Goal: Check status

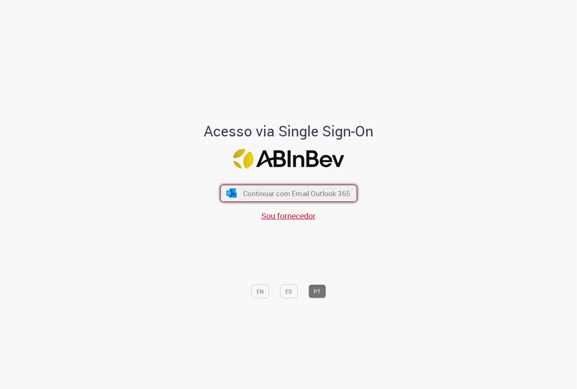
click at [300, 194] on span "Continuar com Email Outlook 365" at bounding box center [296, 193] width 107 height 9
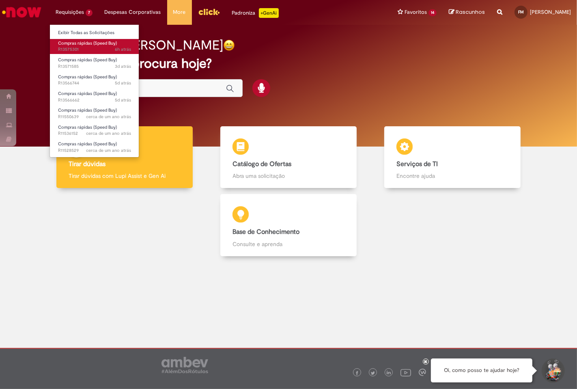
click at [87, 43] on span "Compras rápidas (Speed Buy)" at bounding box center [87, 43] width 59 height 6
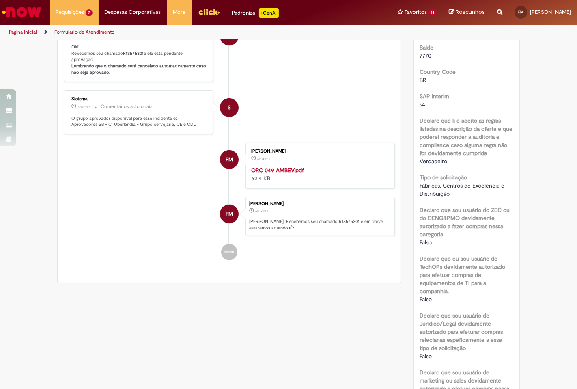
scroll to position [180, 0]
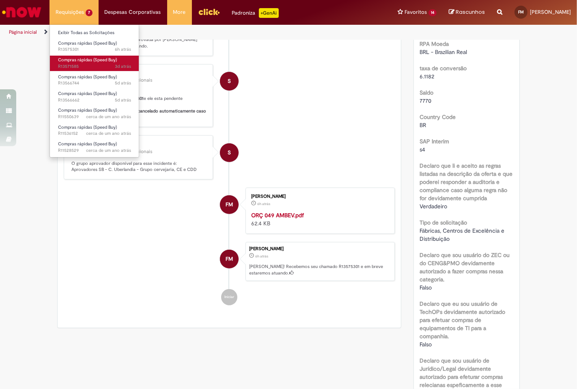
click at [74, 60] on span "Compras rápidas (Speed Buy)" at bounding box center [87, 60] width 59 height 6
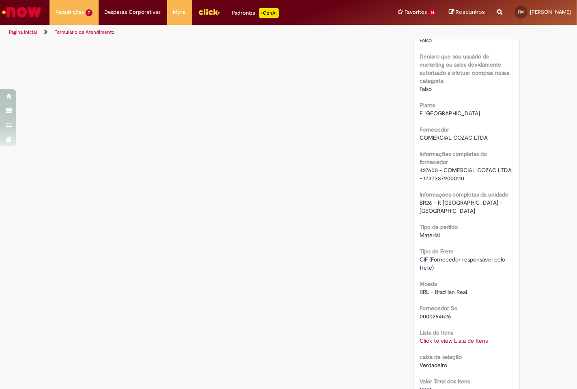
scroll to position [586, 0]
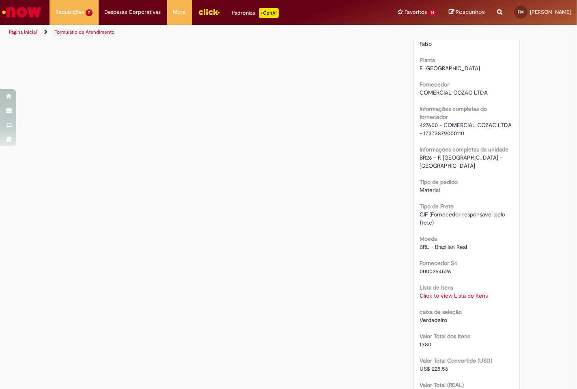
click at [458, 292] on link "Click to view Lista de Itens" at bounding box center [454, 295] width 68 height 7
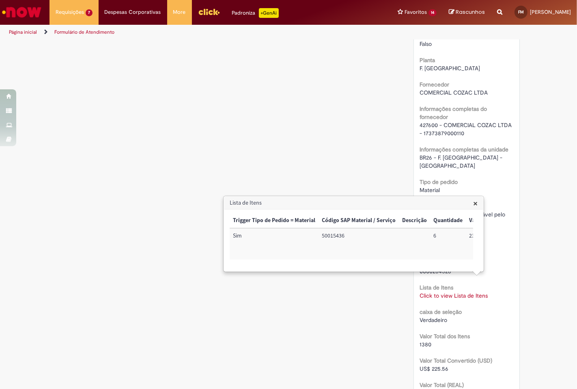
click at [458, 292] on link "Click to view Lista de Itens" at bounding box center [454, 295] width 68 height 7
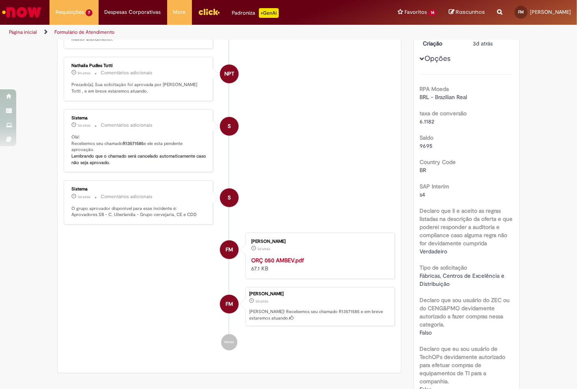
scroll to position [0, 0]
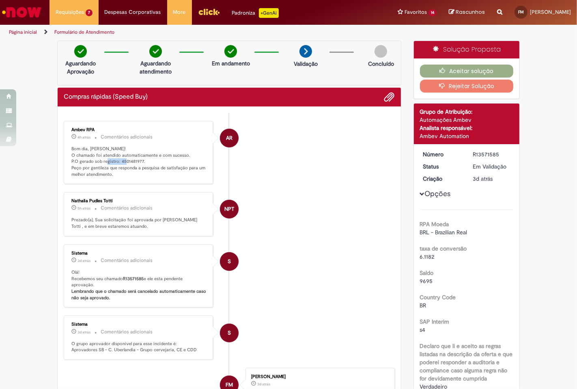
drag, startPoint x: 138, startPoint y: 160, endPoint x: 116, endPoint y: 163, distance: 22.5
click at [116, 163] on p "Bom dia, [PERSON_NAME]! O chamado foi atendido automaticamente e com sucesso. P…" at bounding box center [138, 162] width 135 height 32
copy p "4501481977"
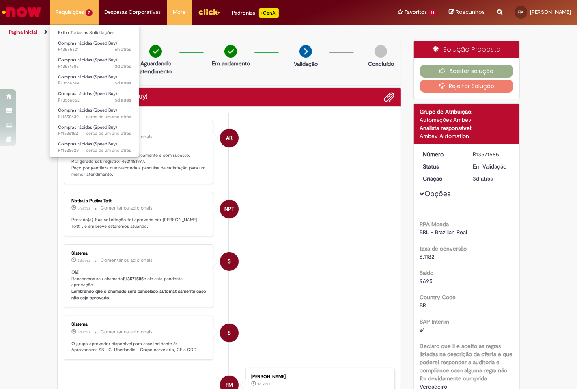
click at [71, 14] on li "Requisições 7 Exibir Todas as Solicitações Compras rápidas (Speed Buy) 6h atrás…" at bounding box center [74, 12] width 49 height 24
click at [92, 59] on span "Compras rápidas (Speed Buy)" at bounding box center [87, 60] width 59 height 6
click at [92, 47] on span "6h atrás 6 horas atrás R13575301" at bounding box center [94, 49] width 73 height 6
click at [93, 46] on link "Compras rápidas (Speed Buy) 6h atrás 6 horas atrás R13575301" at bounding box center [94, 46] width 89 height 15
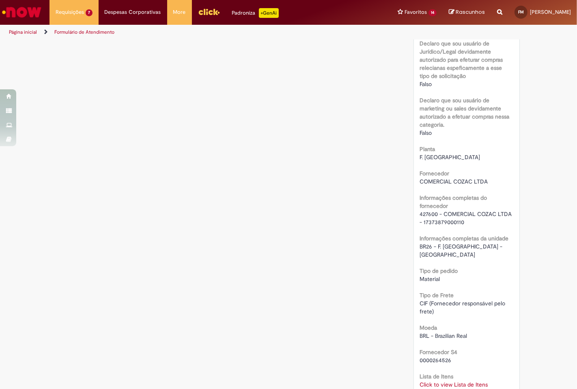
scroll to position [633, 0]
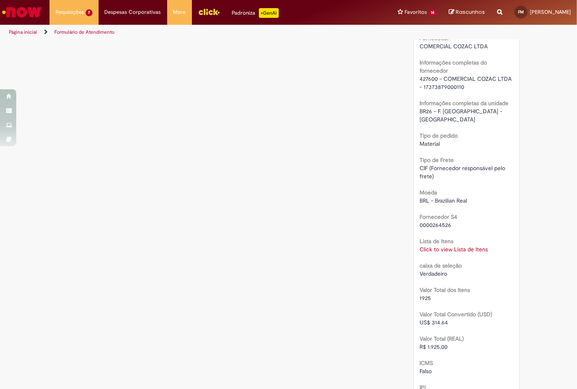
click at [453, 246] on link "Click to view Lista de Itens" at bounding box center [454, 249] width 68 height 7
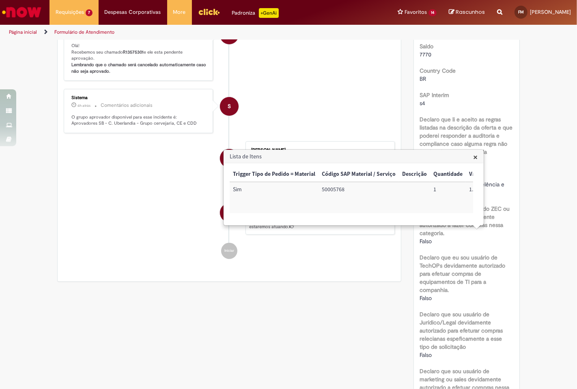
scroll to position [0, 0]
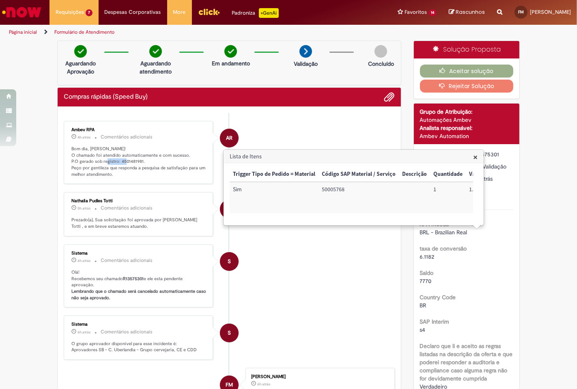
drag, startPoint x: 138, startPoint y: 161, endPoint x: 117, endPoint y: 161, distance: 21.5
click at [117, 161] on p "Bom dia, [PERSON_NAME]! O chamado foi atendido automaticamente e com sucesso. P…" at bounding box center [138, 162] width 135 height 32
copy p "4501481981"
